Goal: Navigation & Orientation: Find specific page/section

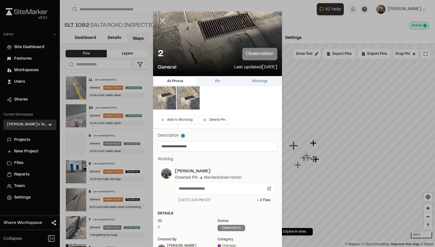
click at [160, 19] on line at bounding box center [162, 21] width 5 height 5
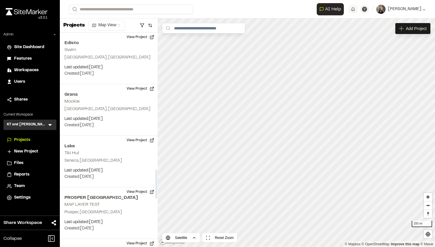
scroll to position [1004, 0]
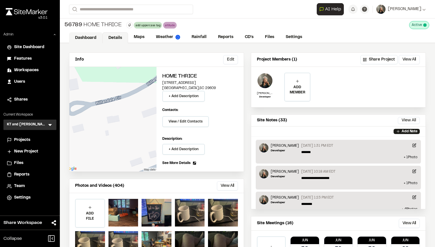
click at [77, 38] on link "Dashboard" at bounding box center [85, 37] width 33 height 11
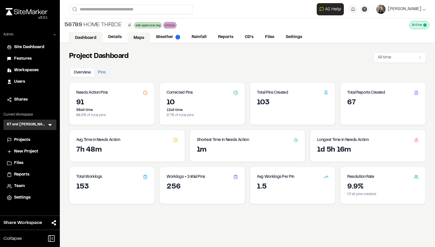
click at [137, 39] on link "Maps" at bounding box center [139, 37] width 23 height 11
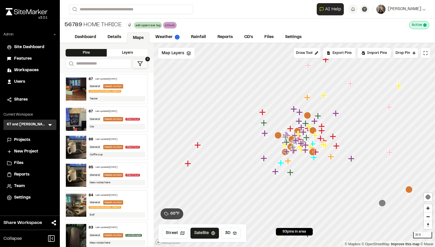
click at [293, 109] on icon "Map marker" at bounding box center [294, 109] width 6 height 6
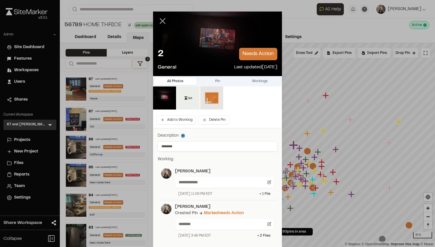
click at [161, 25] on icon at bounding box center [163, 21] width 10 height 10
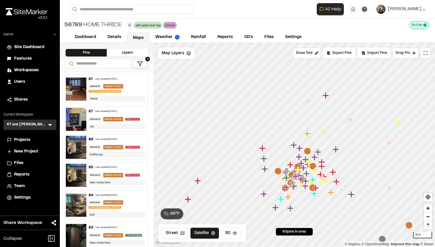
click at [308, 102] on icon "Map marker" at bounding box center [308, 101] width 6 height 6
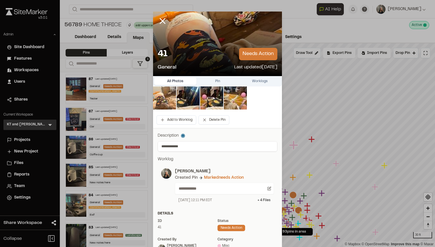
click at [164, 93] on img at bounding box center [164, 97] width 23 height 23
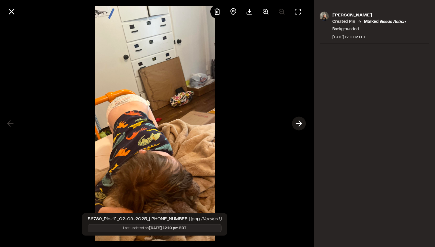
click at [294, 123] on icon at bounding box center [298, 124] width 9 height 10
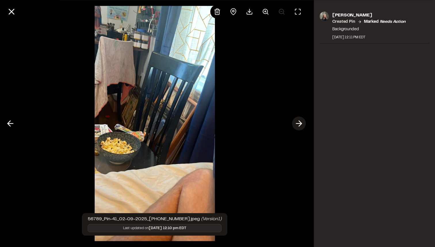
click at [294, 123] on icon at bounding box center [298, 124] width 9 height 10
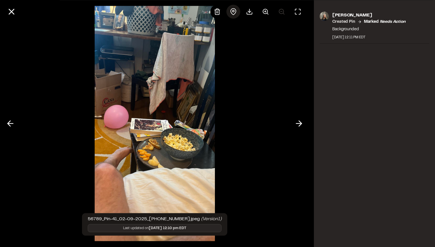
click at [231, 15] on icon at bounding box center [233, 11] width 7 height 7
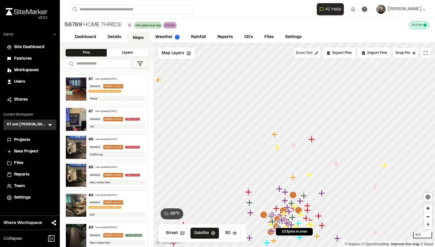
click at [300, 53] on span "Draw Tool" at bounding box center [304, 52] width 16 height 5
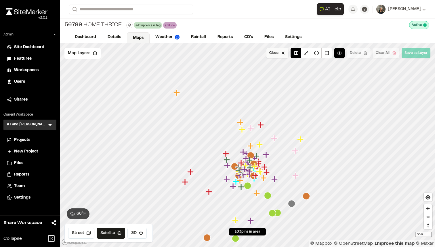
click at [274, 56] on button "Close" at bounding box center [278, 53] width 22 height 10
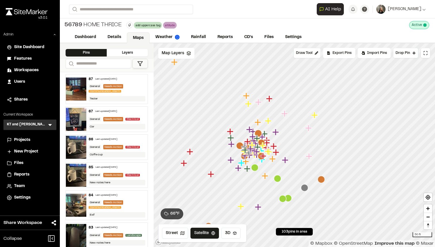
click at [32, 140] on div "Projects" at bounding box center [33, 140] width 39 height 6
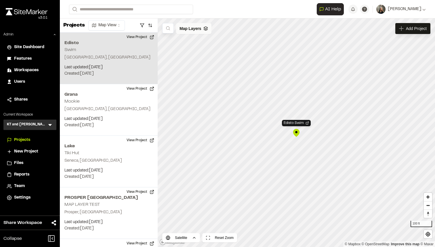
click at [200, 29] on span "Map Layers" at bounding box center [191, 28] width 22 height 6
click at [208, 29] on html "Close sidebar v 3.0.1 Admin Site Dashboard Features Workspaces Users Shares Cur…" at bounding box center [217, 123] width 435 height 247
click at [196, 29] on html "Close sidebar v 3.0.1 Admin Site Dashboard Features Workspaces Users Shares Cur…" at bounding box center [217, 123] width 435 height 247
click at [197, 33] on div "Map Layers Add" at bounding box center [202, 29] width 53 height 13
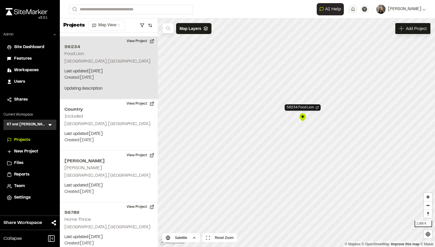
scroll to position [909, 0]
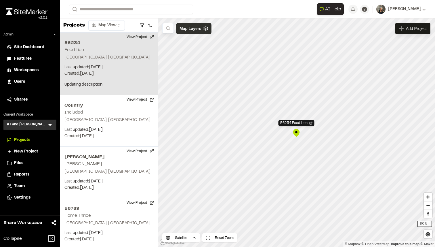
click at [202, 26] on div "Map Layers" at bounding box center [193, 28] width 35 height 11
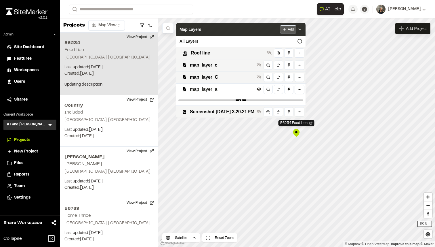
click at [300, 30] on html "Close sidebar v 3.0.1 Admin Site Dashboard Features Workspaces Users Shares Cur…" at bounding box center [217, 123] width 435 height 247
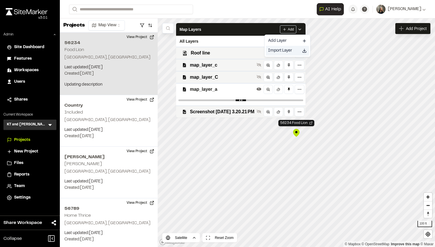
click at [287, 49] on div "Import Layer" at bounding box center [287, 51] width 43 height 10
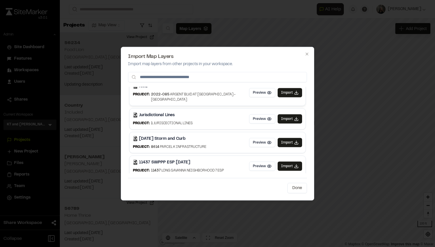
scroll to position [0, 0]
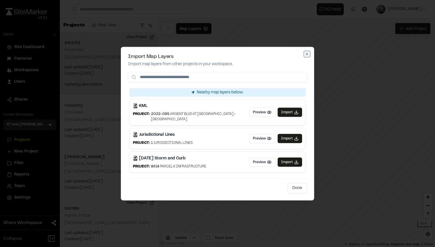
click at [306, 55] on icon "button" at bounding box center [307, 54] width 5 height 5
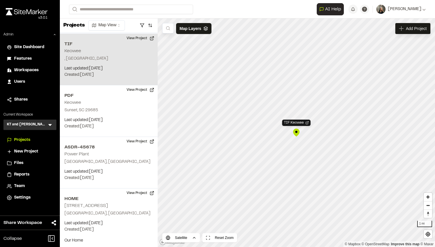
scroll to position [1354, 0]
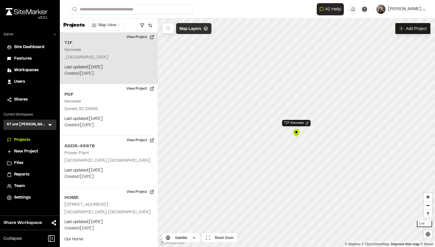
click at [201, 26] on span "Map Layers" at bounding box center [191, 28] width 22 height 6
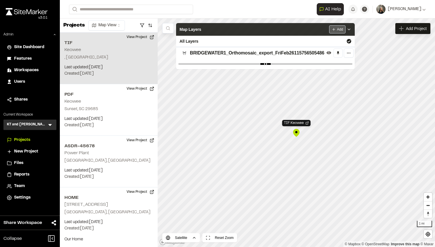
click at [336, 26] on html "Close sidebar v 3.0.1 Admin Site Dashboard Features Workspaces Users Shares Cur…" at bounding box center [217, 123] width 435 height 247
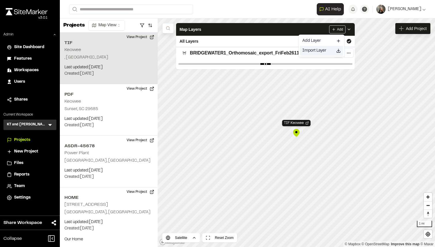
click at [315, 50] on div "Import Layer" at bounding box center [321, 51] width 43 height 10
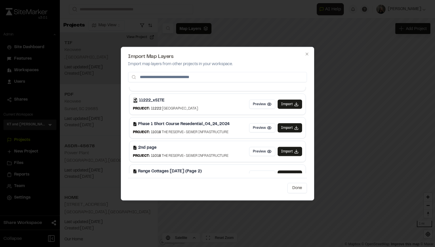
scroll to position [0, 0]
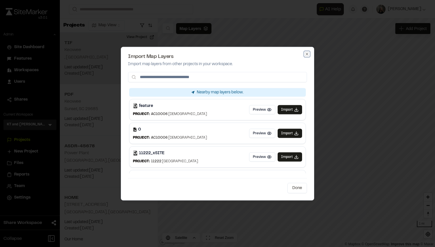
click at [306, 54] on icon "button" at bounding box center [307, 54] width 5 height 5
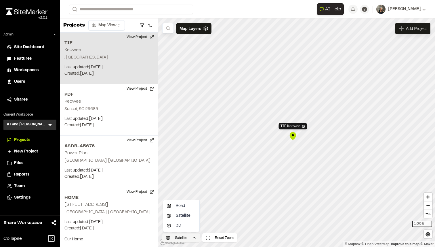
click at [180, 238] on html "Close sidebar v 3.0.1 Admin Site Dashboard Features Workspaces Users Shares Cur…" at bounding box center [217, 123] width 435 height 247
click at [180, 227] on span "3D" at bounding box center [178, 225] width 5 height 6
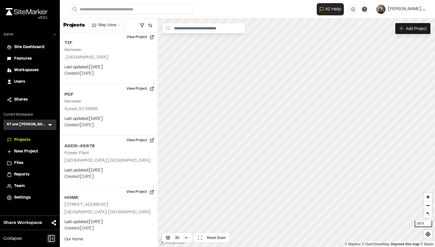
click at [53, 238] on icon at bounding box center [51, 238] width 10 height 10
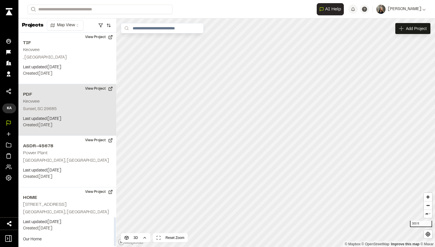
scroll to position [1357, 0]
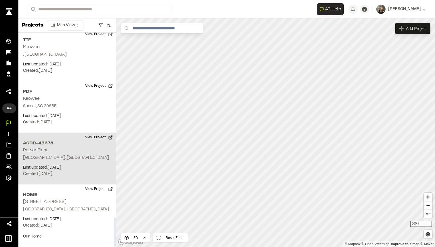
click at [73, 145] on h2 "ASDR-45678" at bounding box center [67, 143] width 89 height 7
click at [159, 33] on div "Map Layers" at bounding box center [152, 28] width 35 height 11
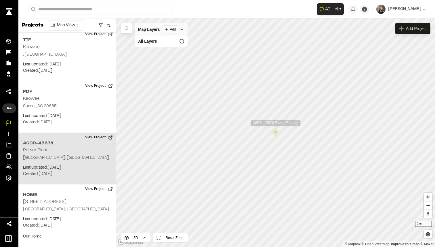
click at [175, 31] on html "Close sidebar v 3.0.1 Site Dashboard Features Workspaces Users Shares KT and To…" at bounding box center [217, 123] width 435 height 247
click at [167, 51] on div "Import Layer" at bounding box center [156, 51] width 43 height 10
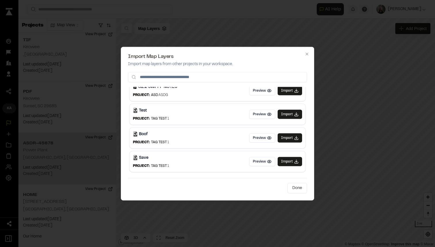
scroll to position [0, 0]
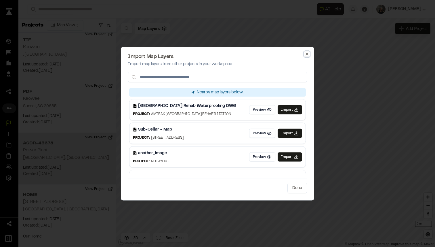
click at [305, 53] on icon "button" at bounding box center [307, 54] width 5 height 5
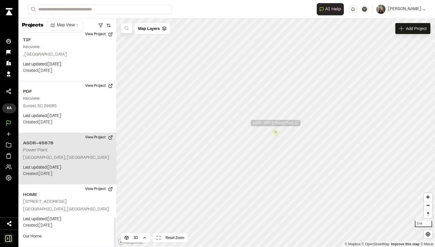
click at [8, 236] on icon at bounding box center [8, 238] width 10 height 10
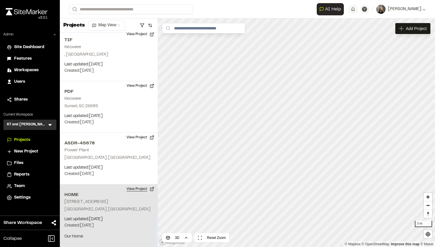
click at [138, 189] on button "View Project" at bounding box center [140, 188] width 35 height 9
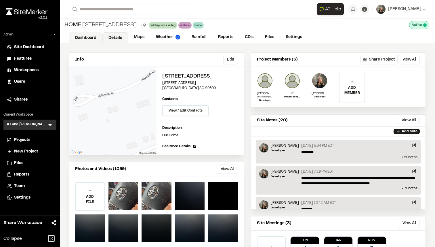
click at [94, 38] on link "Dashboard" at bounding box center [85, 37] width 33 height 11
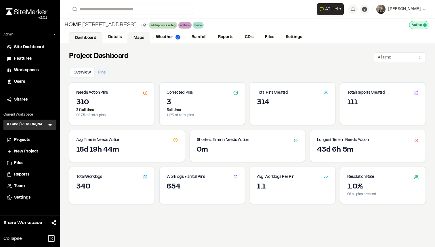
click at [138, 35] on link "Maps" at bounding box center [139, 37] width 23 height 11
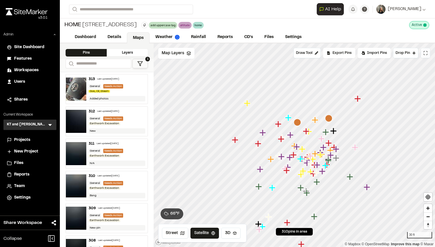
click at [426, 52] on icon at bounding box center [425, 53] width 5 height 5
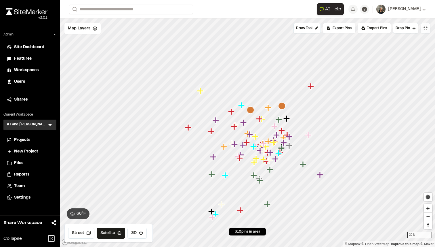
click at [250, 111] on icon "Map marker" at bounding box center [250, 109] width 7 height 7
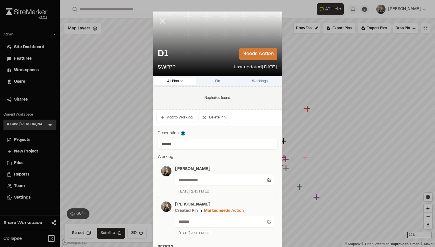
click at [160, 23] on line at bounding box center [162, 21] width 5 height 5
